Goal: Find contact information: Find contact information

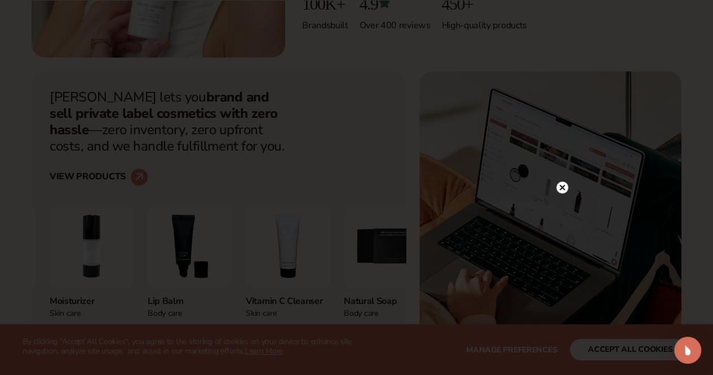
scroll to position [519, 0]
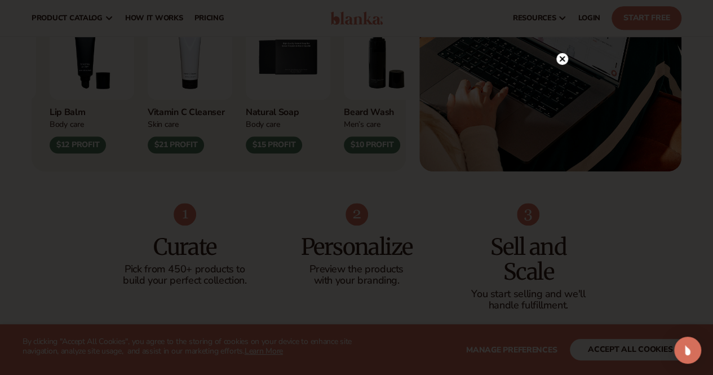
click at [565, 58] on circle at bounding box center [562, 59] width 12 height 12
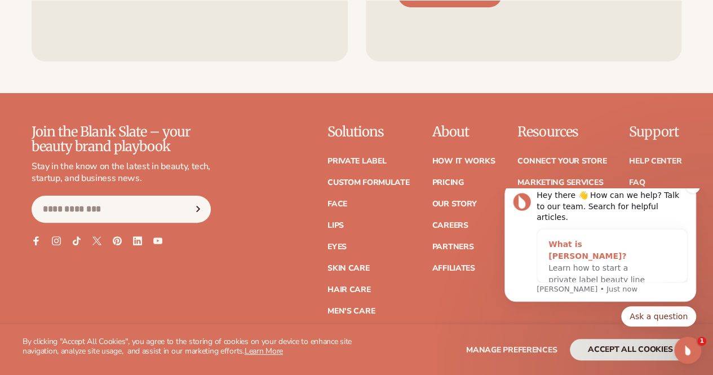
scroll to position [0, 0]
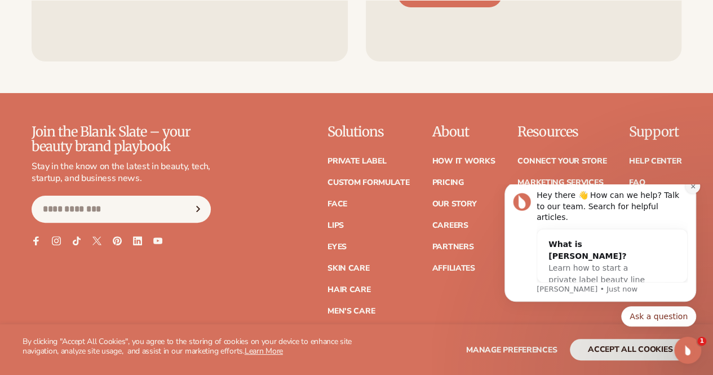
click at [694, 188] on icon "Dismiss notification" at bounding box center [692, 186] width 4 height 4
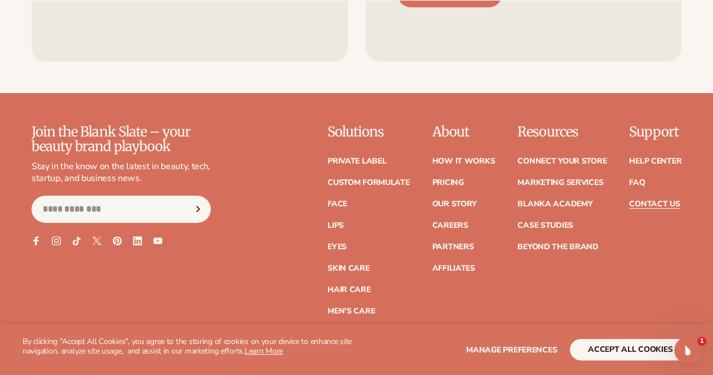
click at [656, 208] on link "Contact Us" at bounding box center [654, 204] width 51 height 8
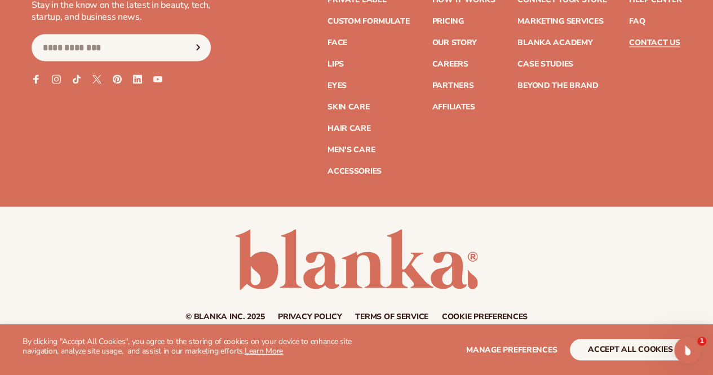
scroll to position [1125, 0]
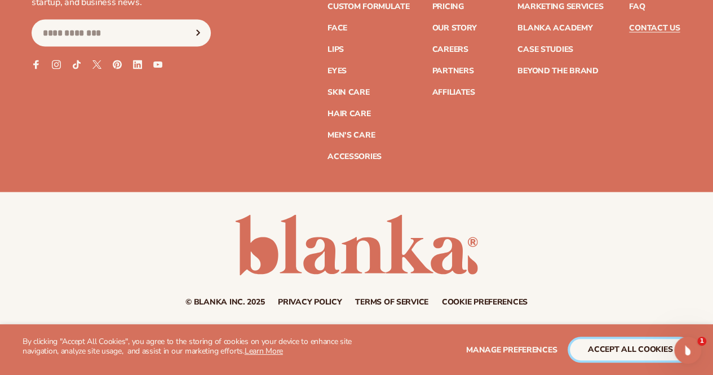
click at [617, 353] on button "accept all cookies" at bounding box center [630, 349] width 121 height 21
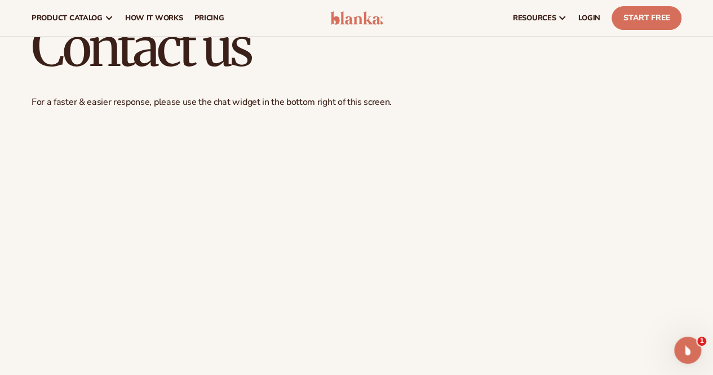
scroll to position [0, 0]
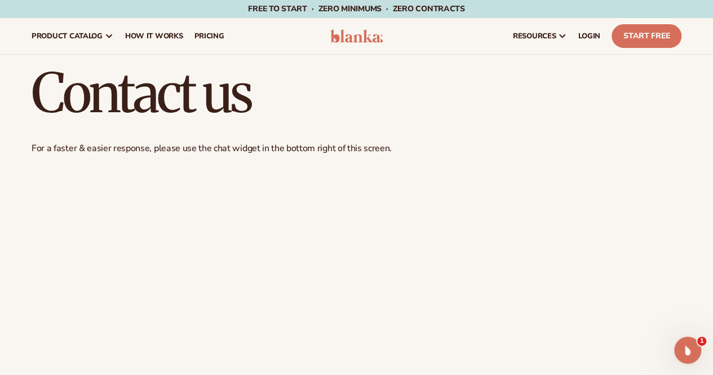
click at [353, 33] on img at bounding box center [356, 36] width 53 height 14
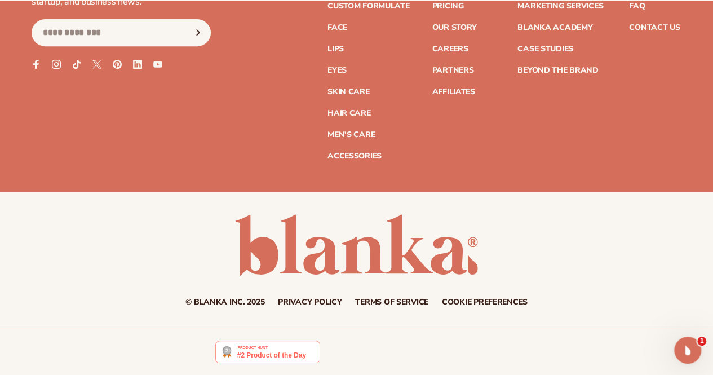
scroll to position [4535, 0]
